Goal: Transaction & Acquisition: Subscribe to service/newsletter

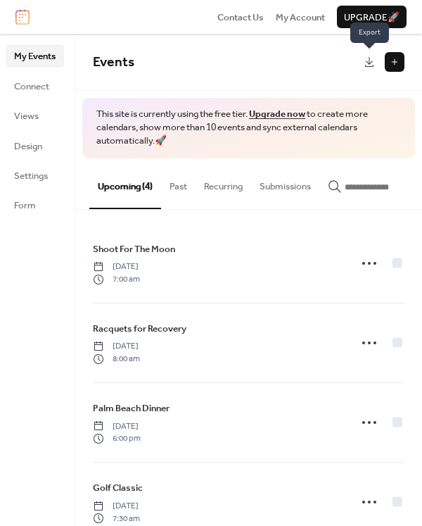
click at [379, 29] on span "Export" at bounding box center [370, 33] width 39 height 21
click at [382, 17] on span "Upgrade 🚀" at bounding box center [372, 18] width 56 height 14
click at [31, 84] on span "Connect" at bounding box center [31, 87] width 35 height 14
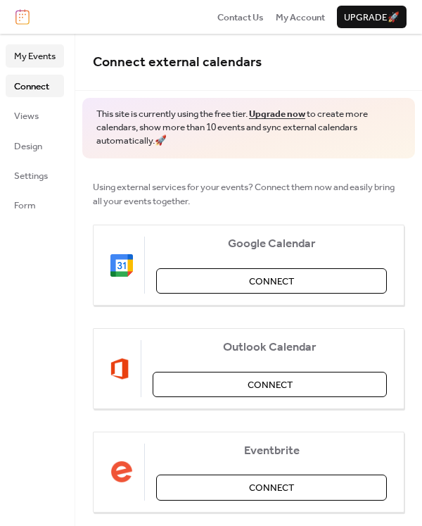
click at [31, 67] on link "My Events" at bounding box center [35, 55] width 58 height 23
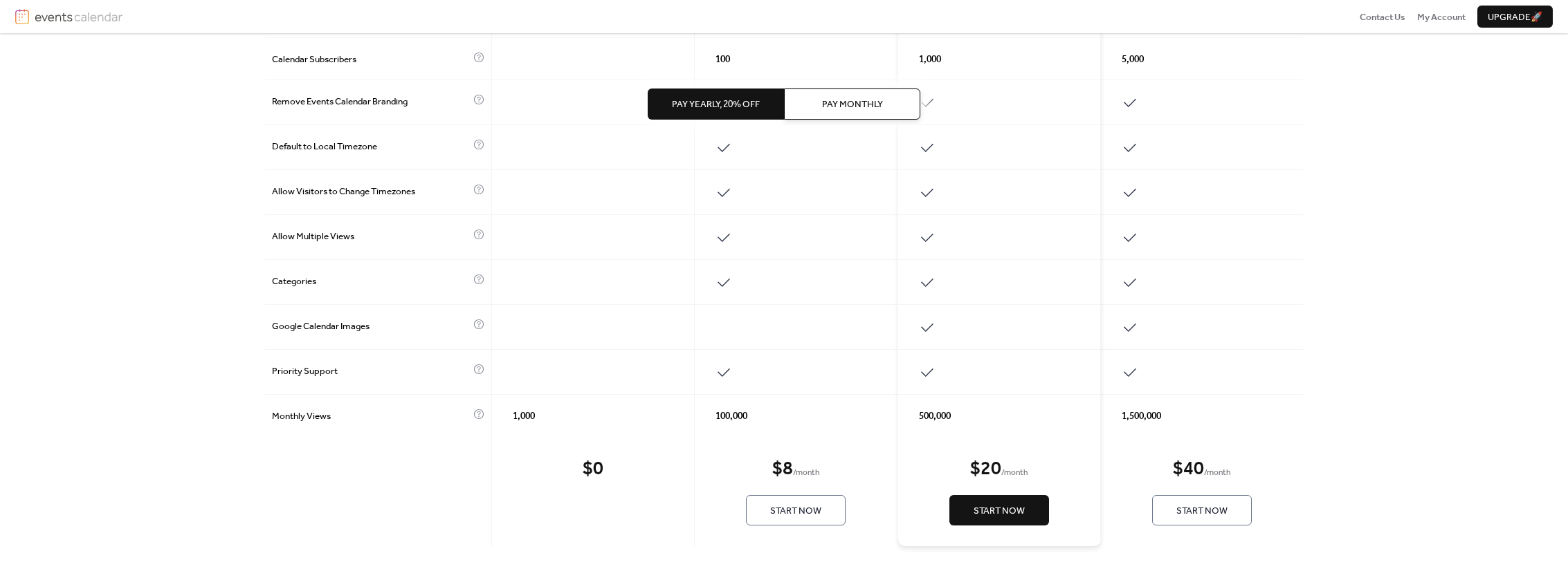
scroll to position [558, 0]
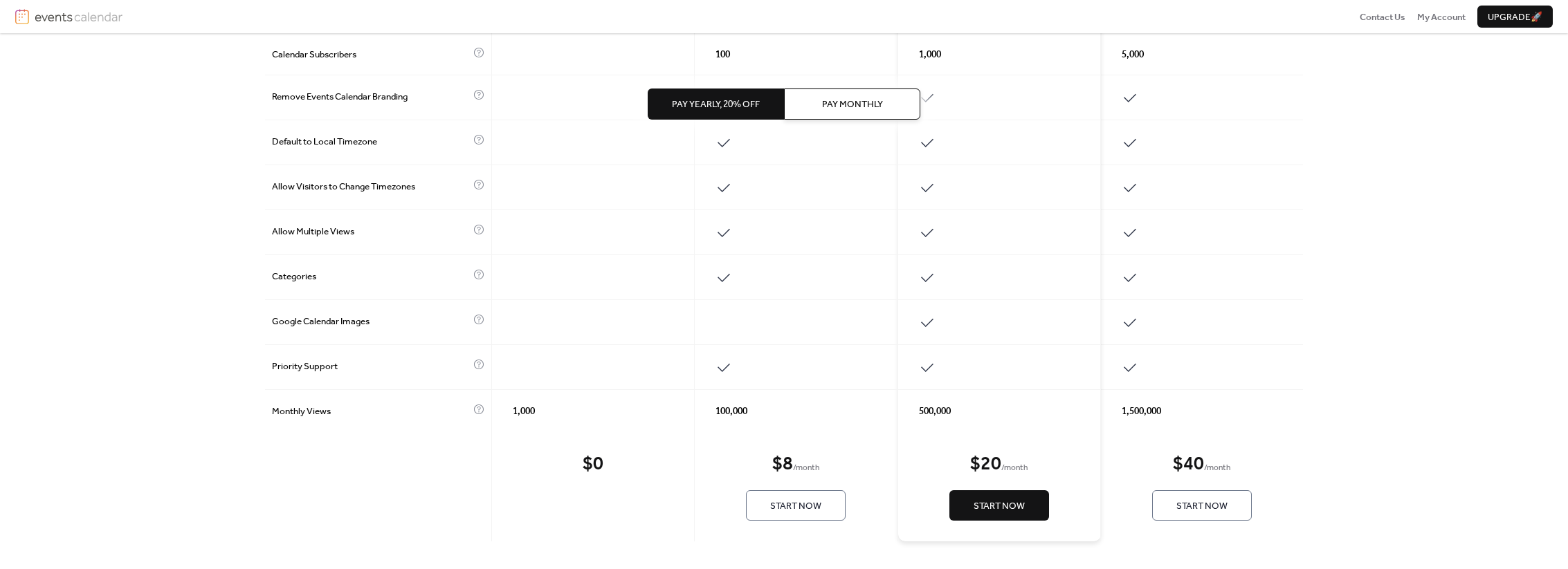
click at [837, 101] on span "Pay Monthly" at bounding box center [852, 104] width 61 height 14
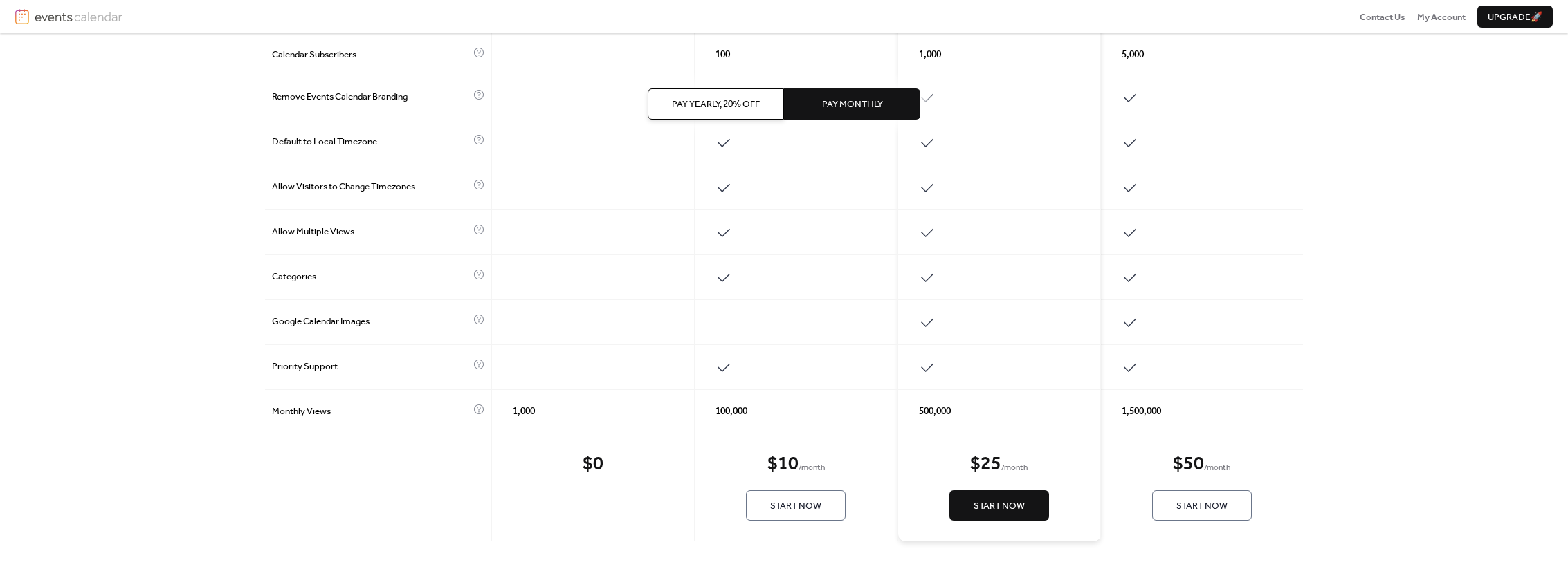
click at [737, 100] on span "Pay Yearly, 20% off" at bounding box center [716, 104] width 87 height 14
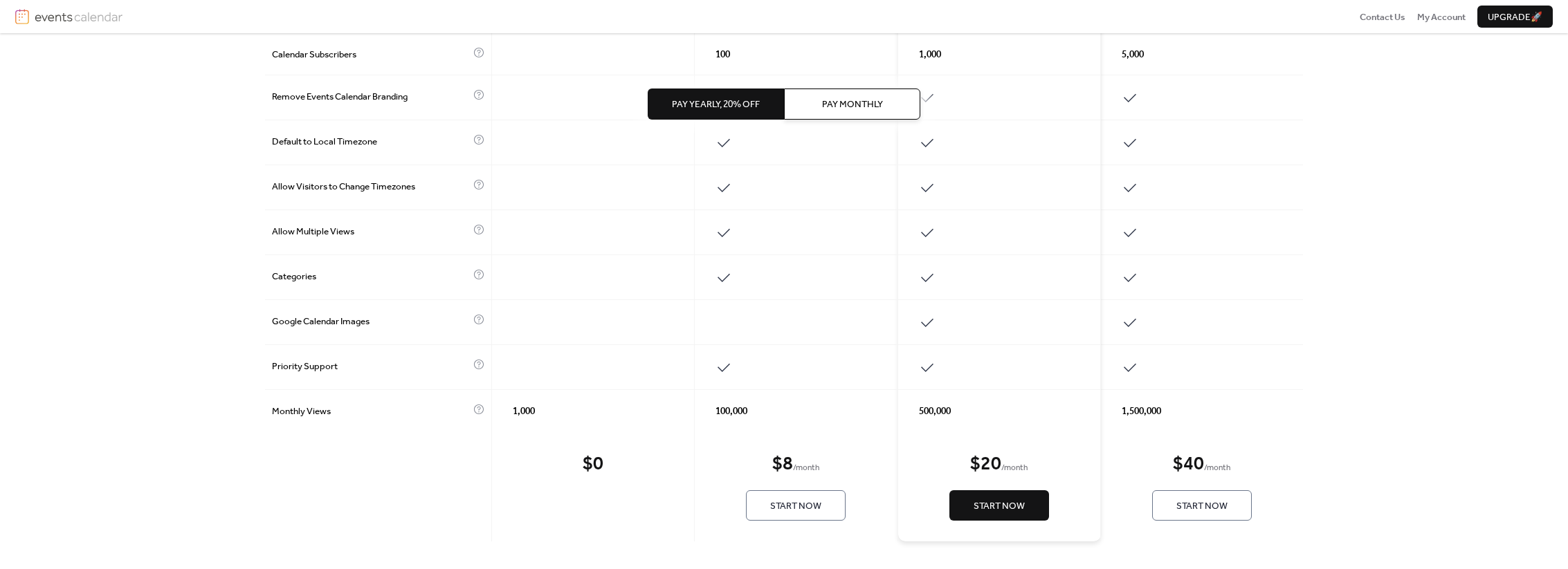
click at [1013, 518] on button "Start Now" at bounding box center [999, 505] width 99 height 30
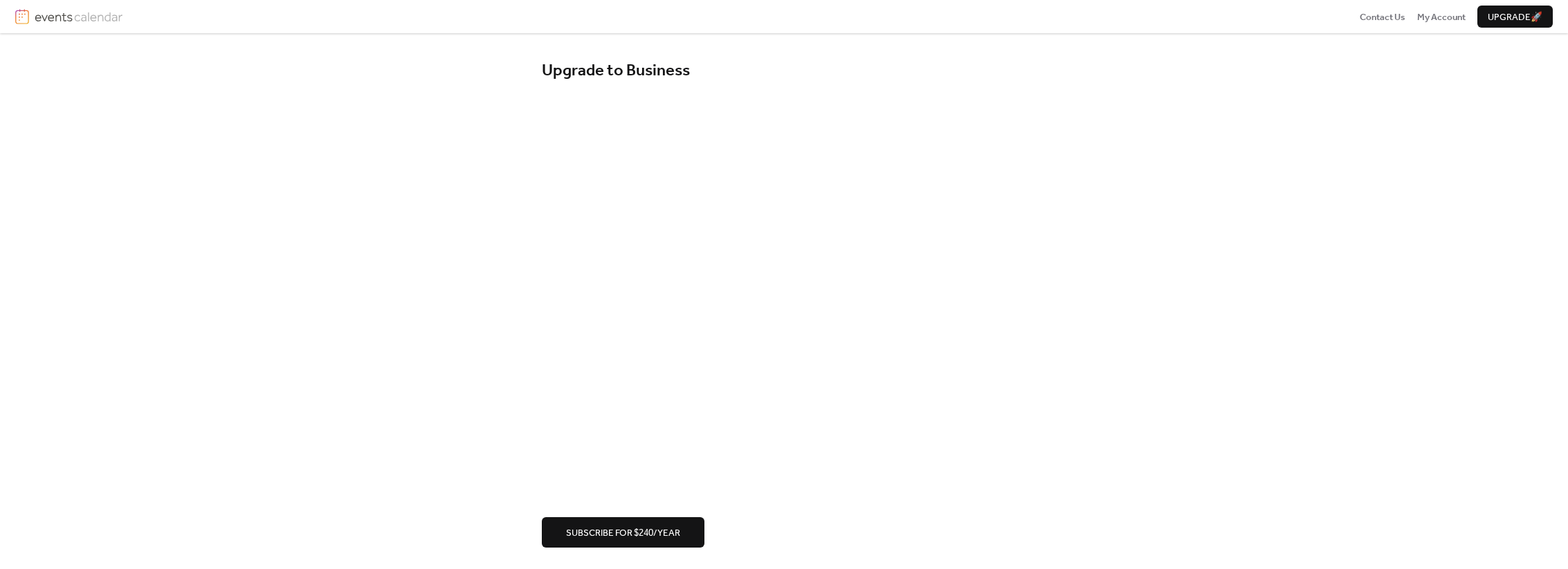
click at [403, 248] on div "Upgrade to Business Subscribe for $240/year" at bounding box center [784, 305] width 1568 height 542
click at [472, 398] on div "Upgrade to Business Subscribe for $240/year" at bounding box center [784, 305] width 1568 height 542
click at [467, 408] on div "Upgrade to Business Subscribe for $240/year" at bounding box center [784, 305] width 1568 height 542
click at [1495, 15] on span "Upgrade 🚀" at bounding box center [1515, 18] width 55 height 14
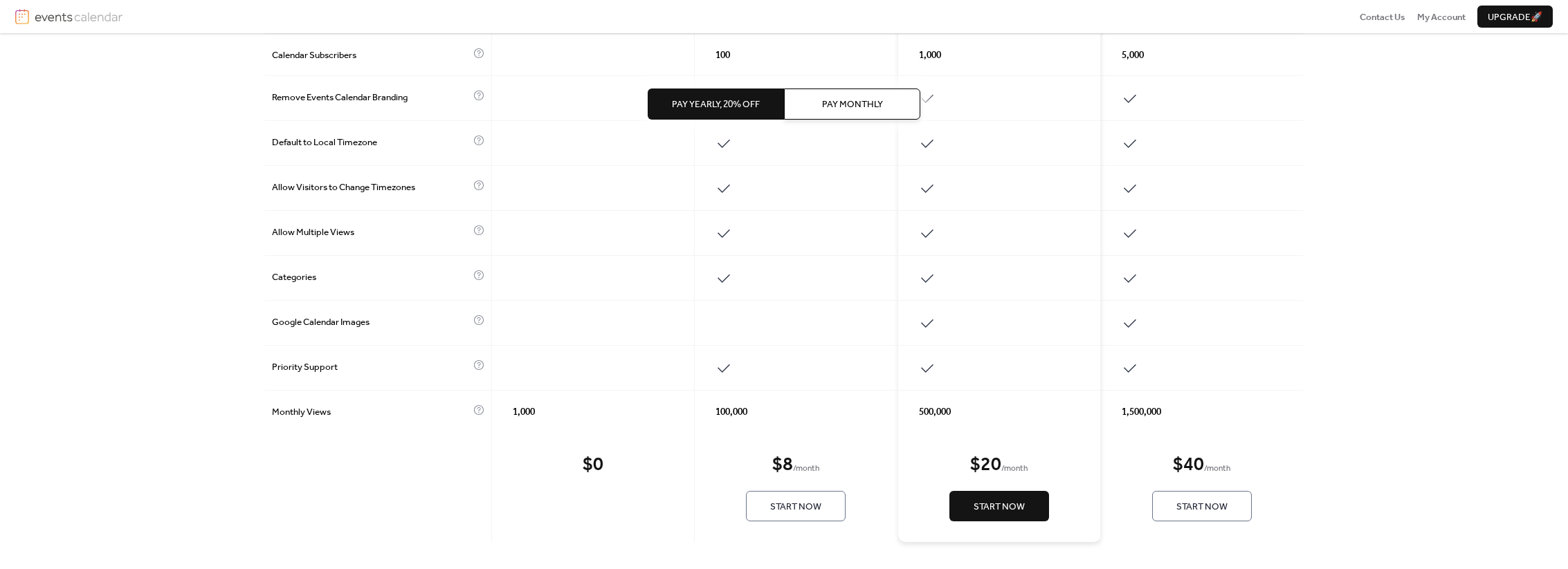
scroll to position [558, 0]
click at [800, 507] on span "Start Now" at bounding box center [795, 506] width 51 height 14
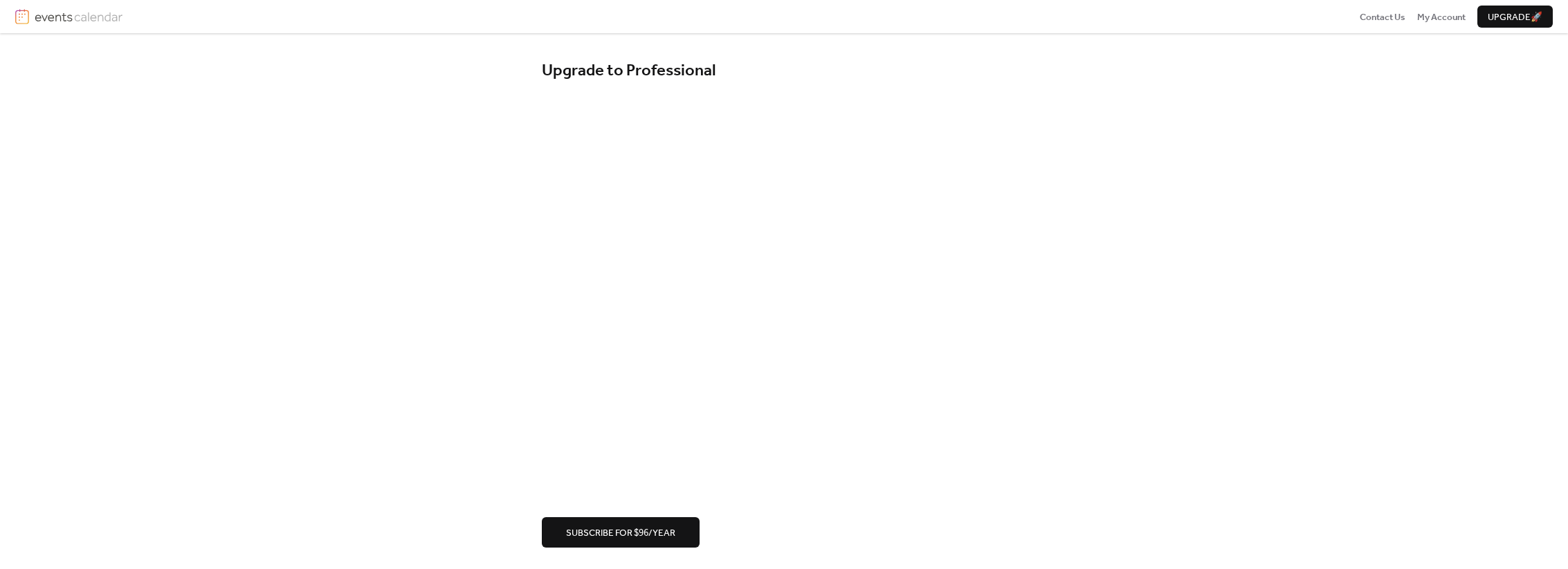
click at [490, 402] on div "Upgrade to Professional Subscribe for $96/year" at bounding box center [784, 305] width 1568 height 542
click at [624, 537] on span "Subscribe for $96/year" at bounding box center [620, 534] width 109 height 14
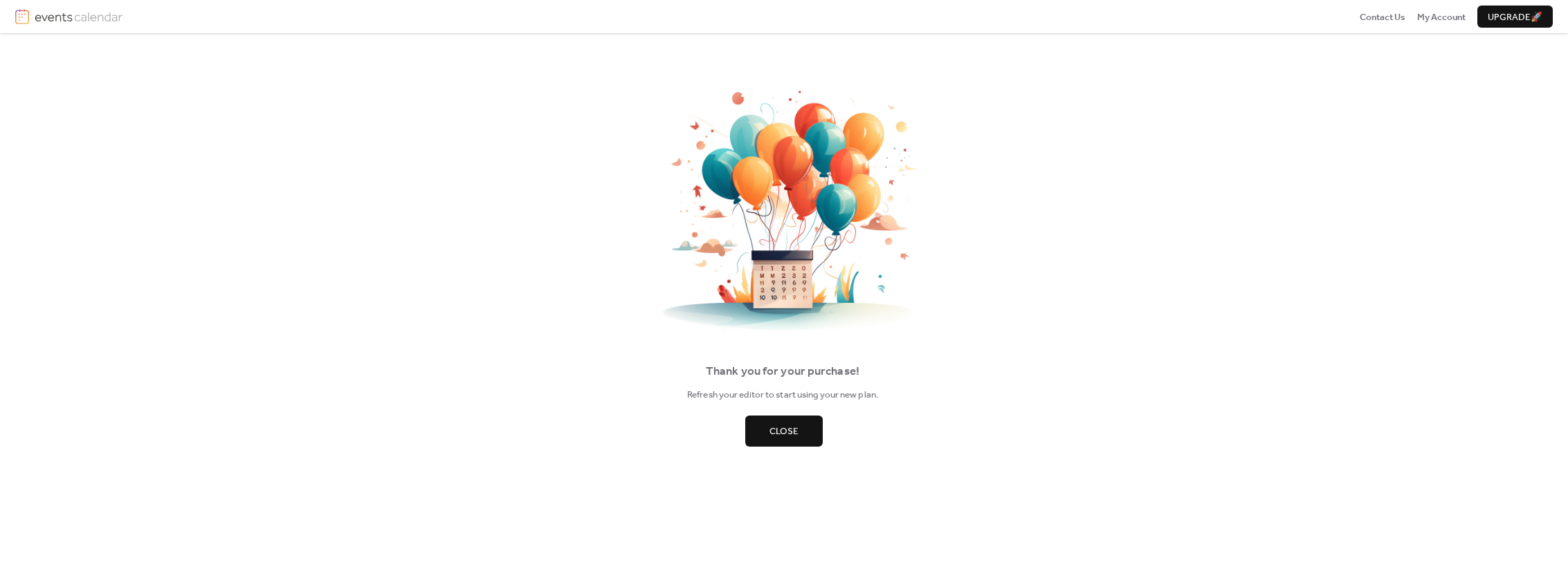
click at [785, 436] on span "Close" at bounding box center [784, 431] width 29 height 14
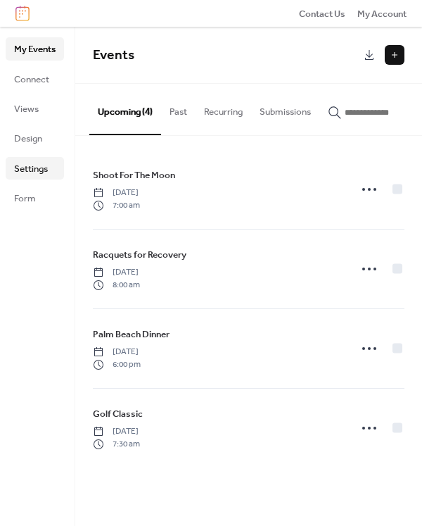
click at [26, 167] on span "Settings" at bounding box center [31, 169] width 34 height 14
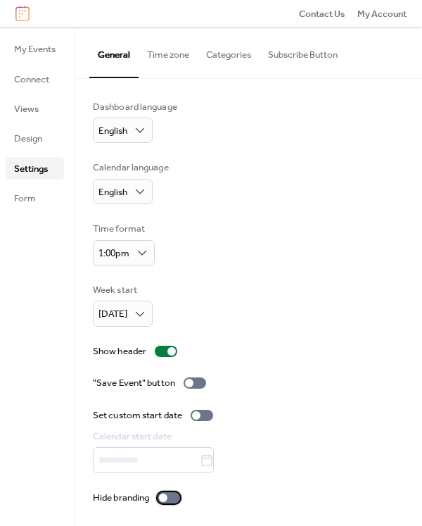
click at [177, 495] on div at bounding box center [169, 497] width 23 height 11
click at [220, 459] on div at bounding box center [249, 459] width 312 height 25
click at [180, 60] on button "Time zone" at bounding box center [168, 51] width 59 height 49
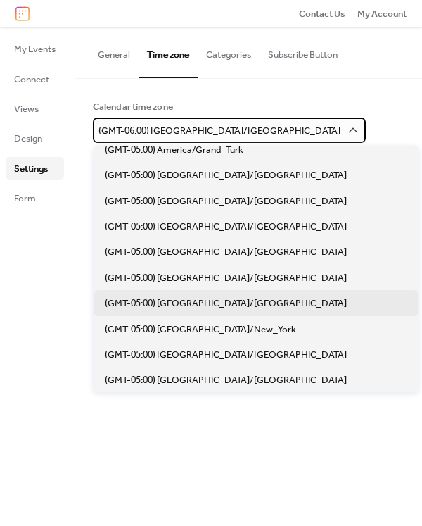
scroll to position [989, 0]
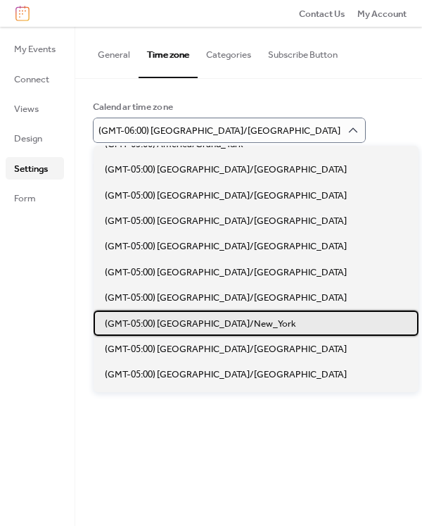
click at [215, 324] on span "(GMT-05:00) [GEOGRAPHIC_DATA]/New_York" at bounding box center [200, 324] width 191 height 14
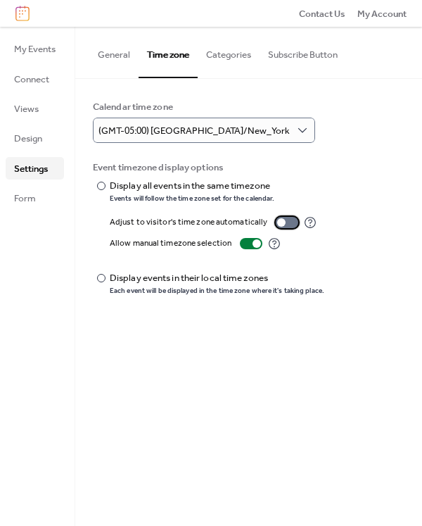
click at [290, 220] on div at bounding box center [287, 222] width 23 height 11
click at [104, 277] on div at bounding box center [101, 278] width 8 height 8
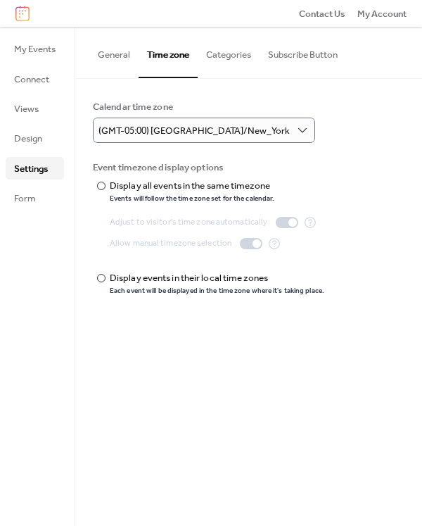
click at [217, 54] on button "Categories" at bounding box center [229, 51] width 62 height 49
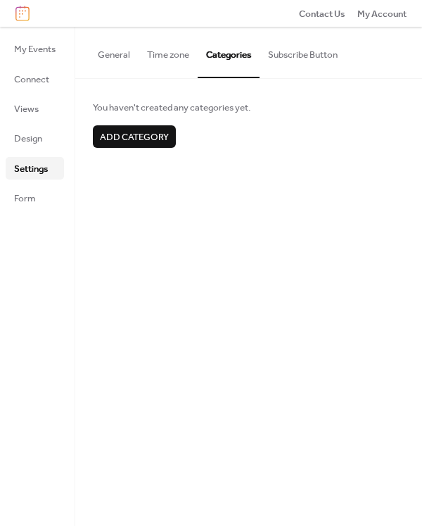
click at [147, 137] on span "Add category" at bounding box center [134, 137] width 69 height 14
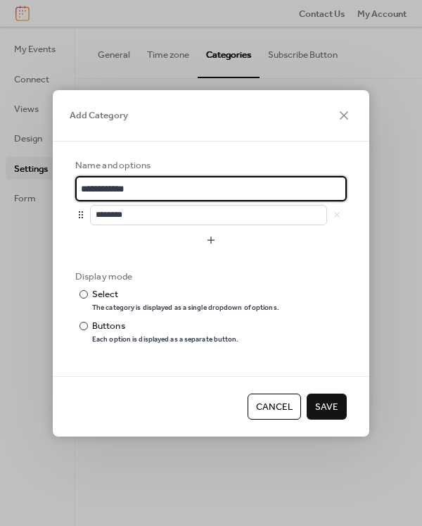
click at [142, 186] on input "**********" at bounding box center [211, 188] width 272 height 25
type input "**********"
click at [321, 403] on span "Save" at bounding box center [326, 407] width 23 height 14
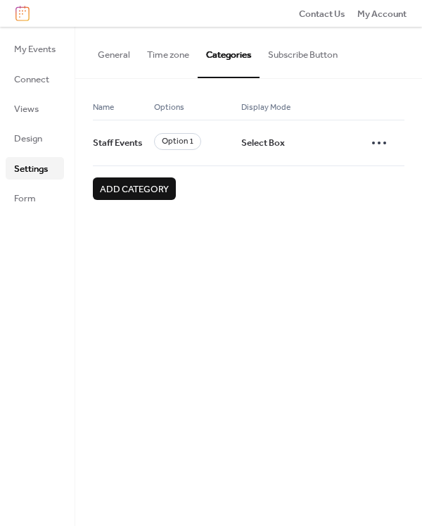
click at [149, 189] on span "Add category" at bounding box center [134, 189] width 69 height 14
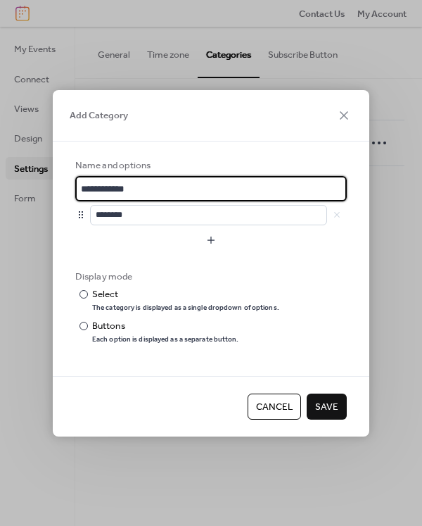
click at [148, 189] on input "**********" at bounding box center [211, 188] width 272 height 25
type input "**********"
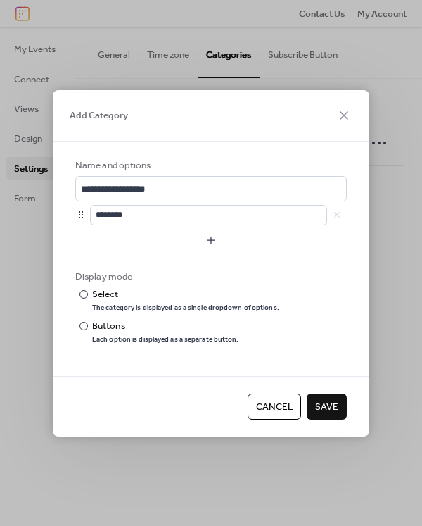
click at [329, 410] on span "Save" at bounding box center [326, 407] width 23 height 14
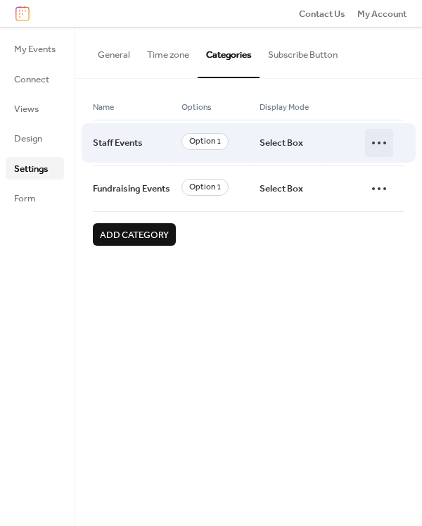
click at [385, 146] on icon at bounding box center [379, 143] width 23 height 23
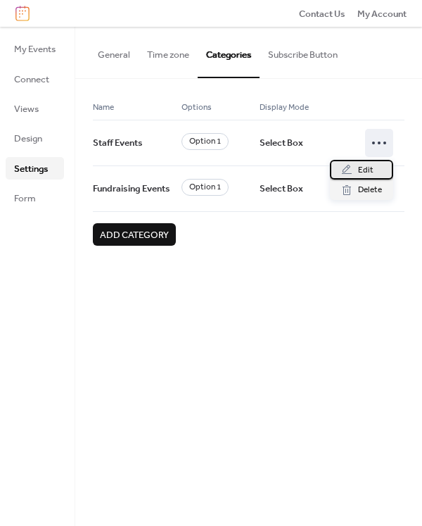
click at [363, 170] on span "Edit" at bounding box center [365, 170] width 15 height 14
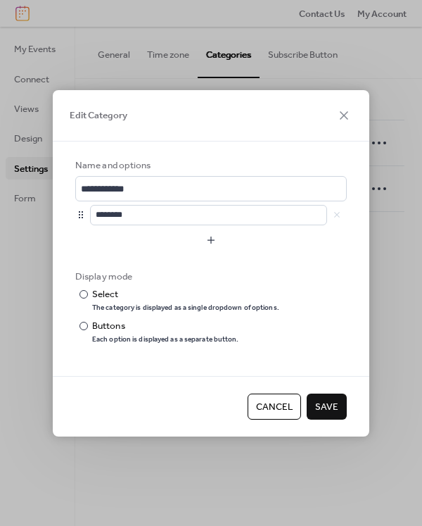
click at [336, 213] on div "********" at bounding box center [218, 215] width 257 height 20
click at [337, 217] on div "********" at bounding box center [218, 215] width 257 height 20
click at [275, 404] on span "Cancel" at bounding box center [274, 407] width 37 height 14
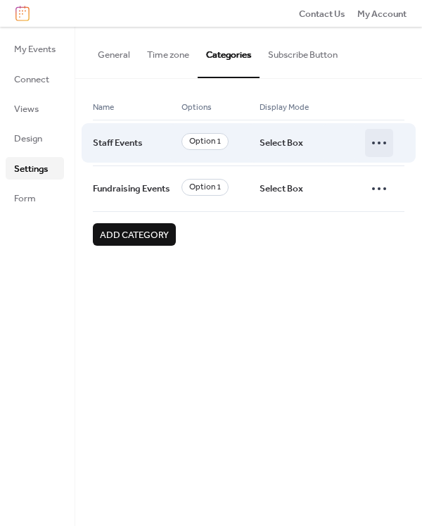
click at [380, 144] on icon at bounding box center [379, 143] width 23 height 23
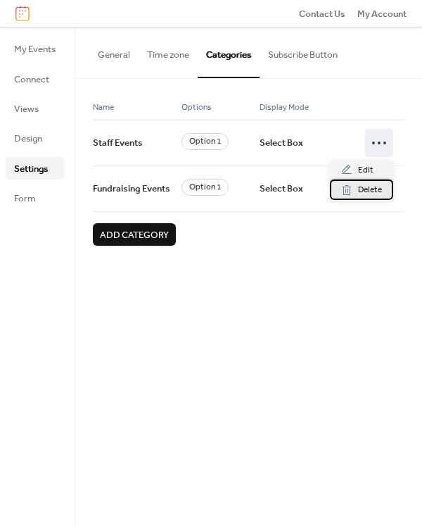
click at [368, 184] on span "Delete" at bounding box center [370, 190] width 24 height 14
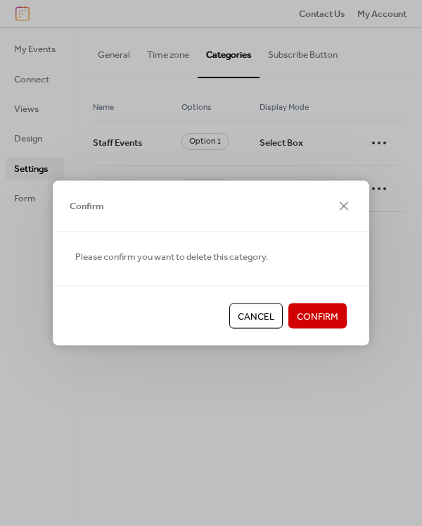
click at [327, 313] on span "Confirm" at bounding box center [318, 317] width 42 height 14
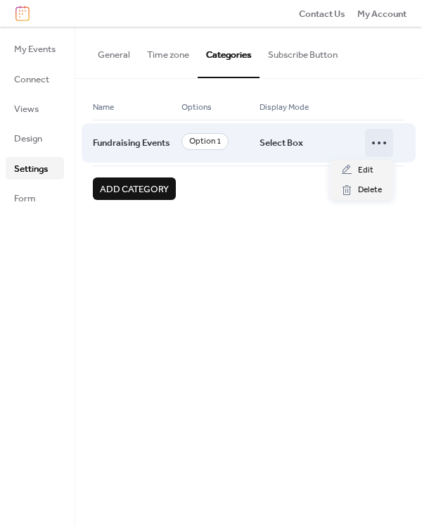
click at [383, 143] on icon at bounding box center [379, 143] width 23 height 23
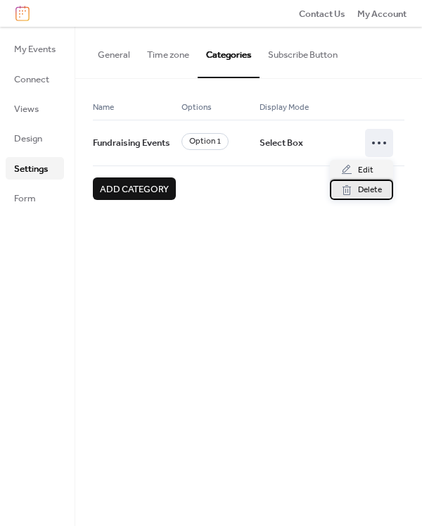
click at [370, 191] on span "Delete" at bounding box center [370, 190] width 24 height 14
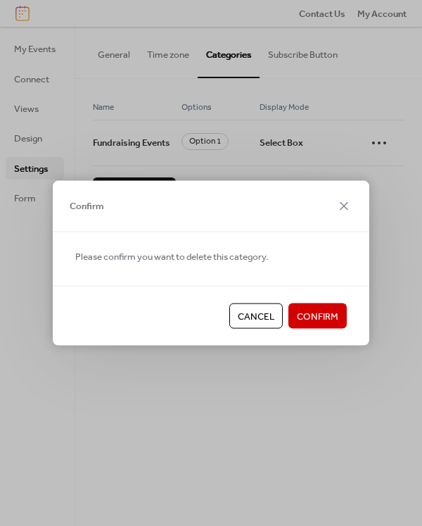
click at [315, 323] on span "Confirm" at bounding box center [318, 317] width 42 height 14
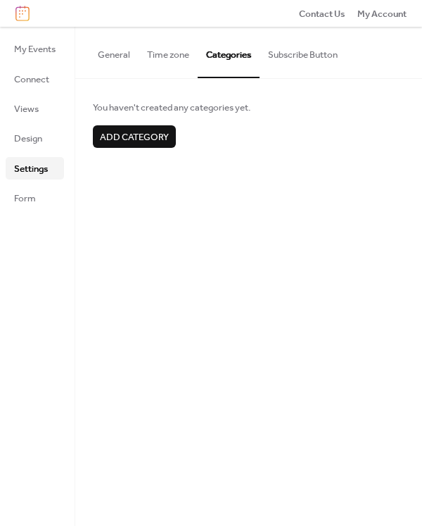
click at [325, 51] on button "Subscribe Button" at bounding box center [303, 51] width 87 height 49
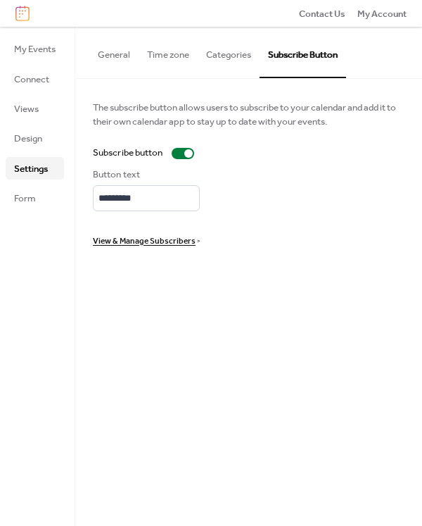
click at [156, 241] on span "View & Manage Subscribers" at bounding box center [144, 241] width 103 height 14
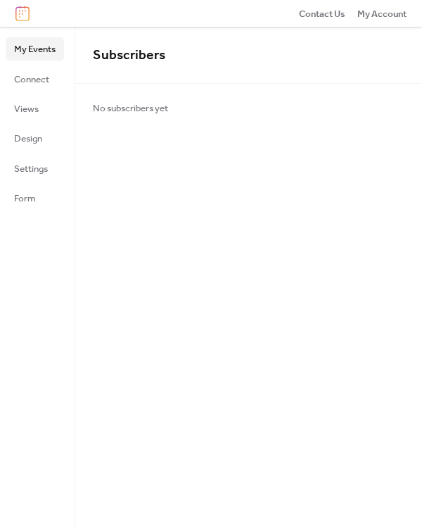
click at [42, 54] on span "My Events" at bounding box center [35, 49] width 42 height 14
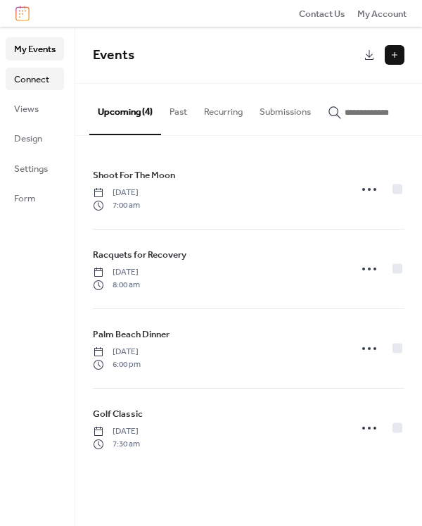
click at [31, 77] on span "Connect" at bounding box center [31, 80] width 35 height 14
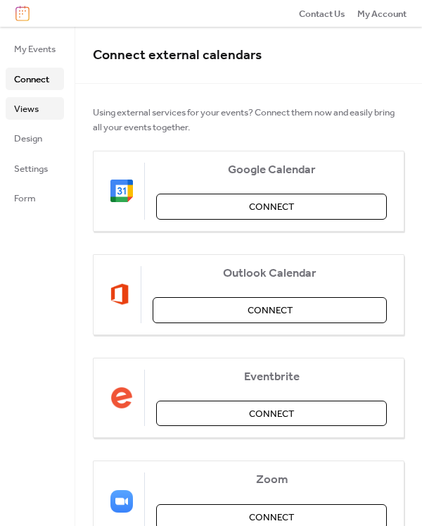
click at [25, 112] on span "Views" at bounding box center [26, 109] width 25 height 14
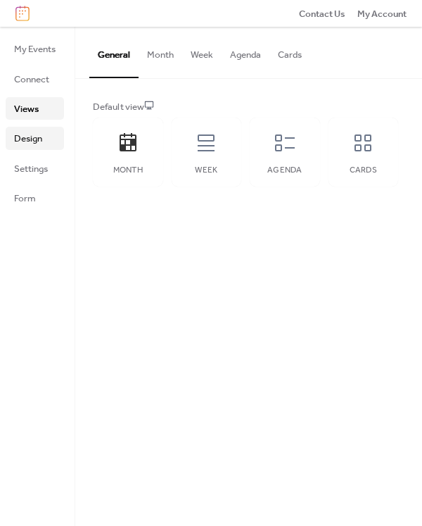
click at [19, 142] on span "Design" at bounding box center [28, 139] width 28 height 14
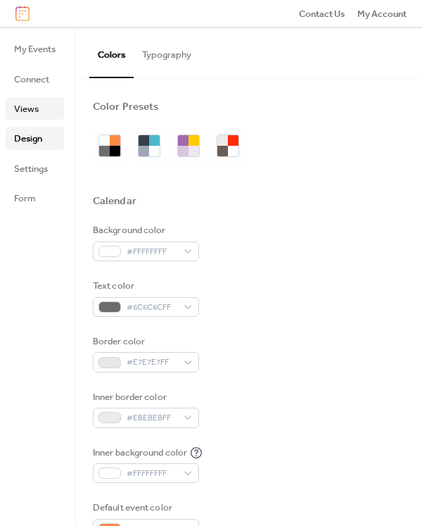
click at [27, 108] on span "Views" at bounding box center [26, 109] width 25 height 14
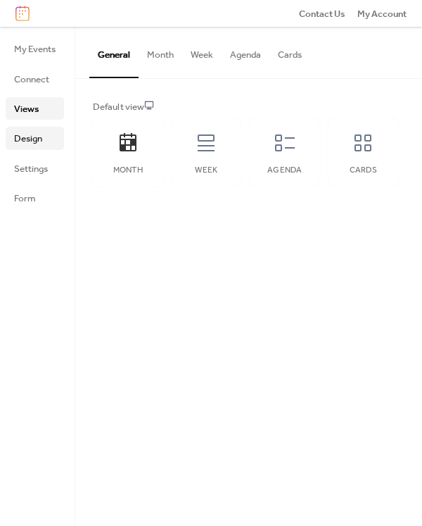
click at [24, 132] on span "Design" at bounding box center [28, 139] width 28 height 14
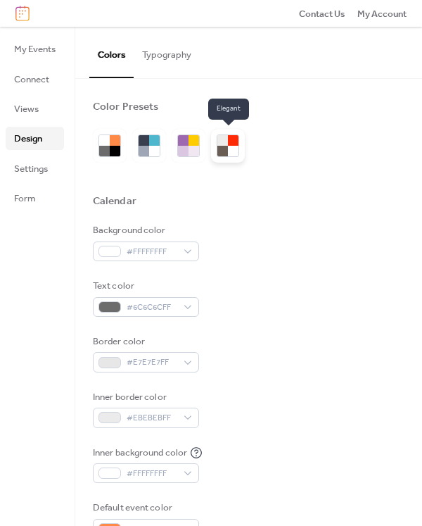
click at [225, 141] on div at bounding box center [223, 140] width 11 height 11
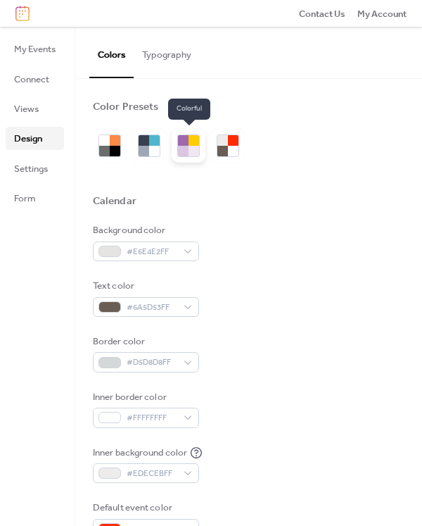
click at [191, 142] on div at bounding box center [194, 140] width 11 height 11
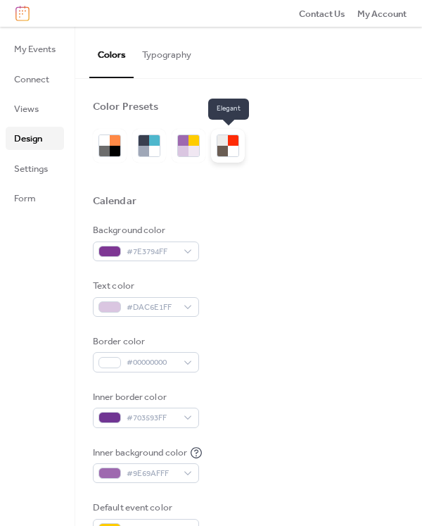
click at [227, 143] on div at bounding box center [223, 140] width 11 height 11
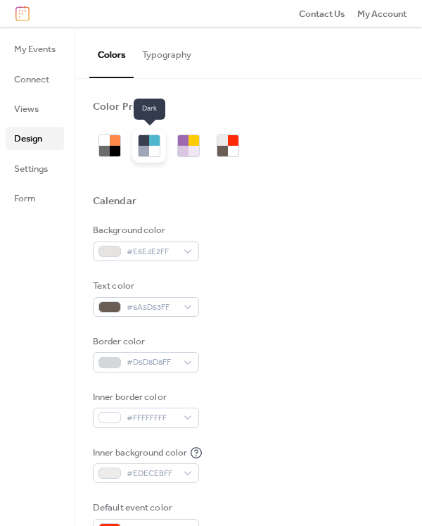
click at [144, 139] on div at bounding box center [144, 140] width 11 height 11
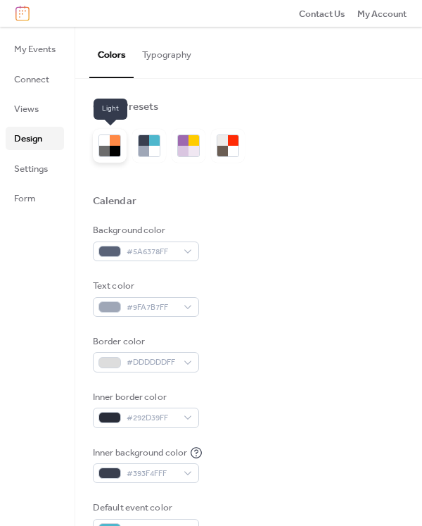
click at [109, 146] on div at bounding box center [104, 151] width 11 height 11
